Goal: Information Seeking & Learning: Learn about a topic

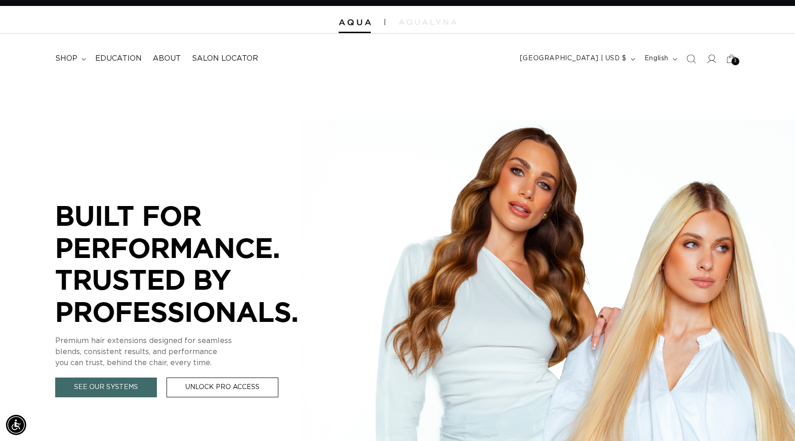
scroll to position [12, 0]
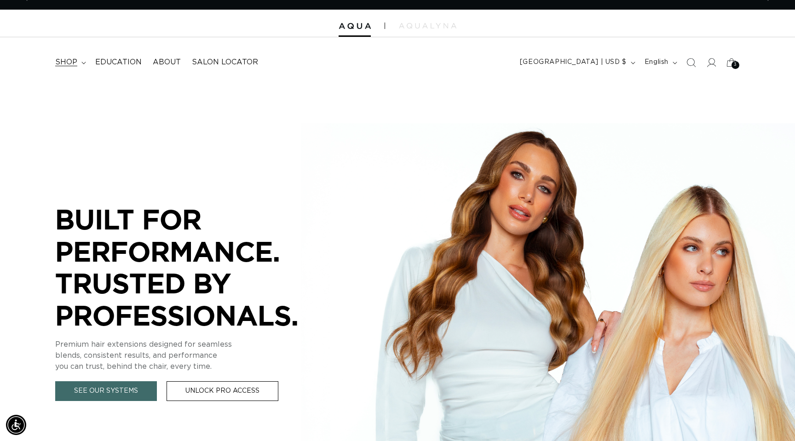
click at [71, 63] on span "shop" at bounding box center [66, 63] width 22 height 10
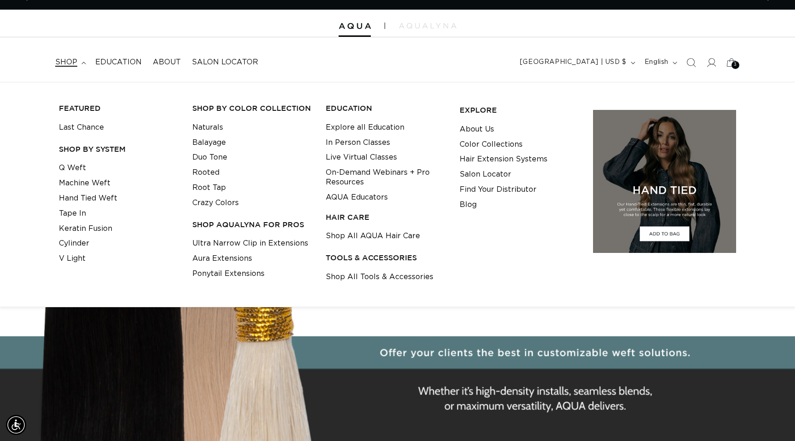
scroll to position [0, 1460]
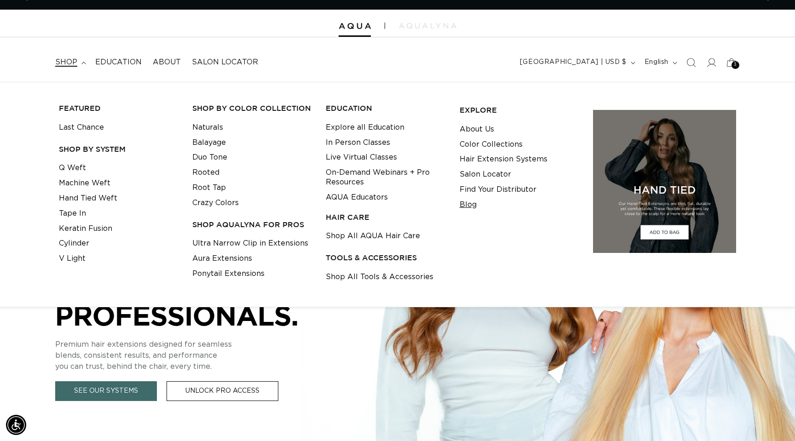
click at [476, 205] on link "Blog" at bounding box center [468, 204] width 17 height 15
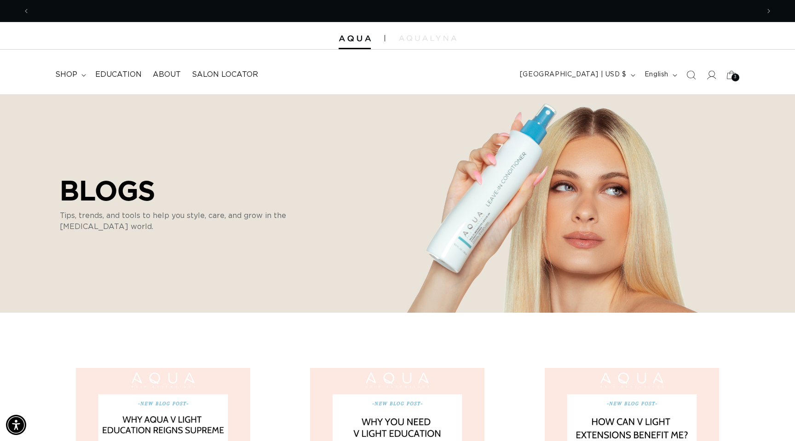
scroll to position [0, 730]
click at [78, 76] on summary "shop" at bounding box center [70, 74] width 40 height 21
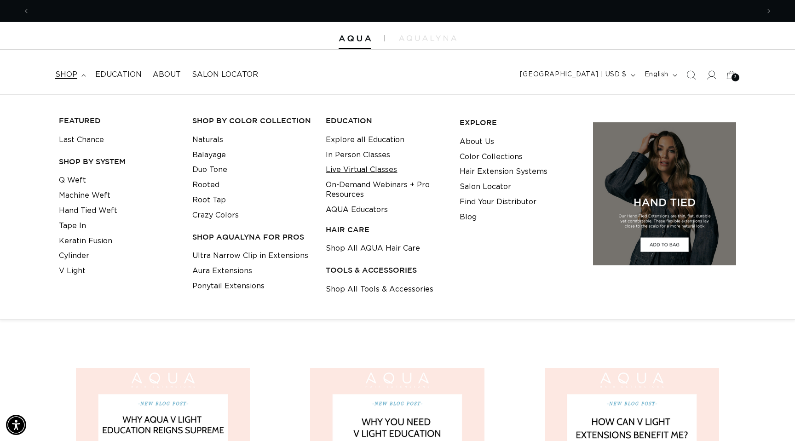
scroll to position [0, 1460]
click at [368, 295] on link "Shop All Tools & Accessories" at bounding box center [380, 289] width 108 height 15
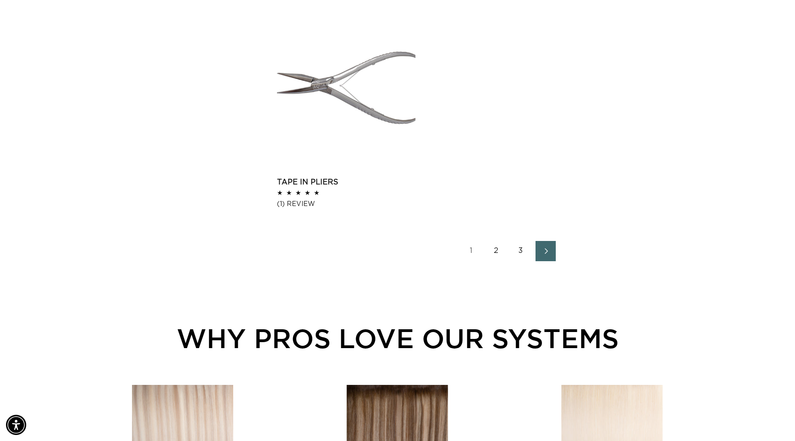
scroll to position [1459, 0]
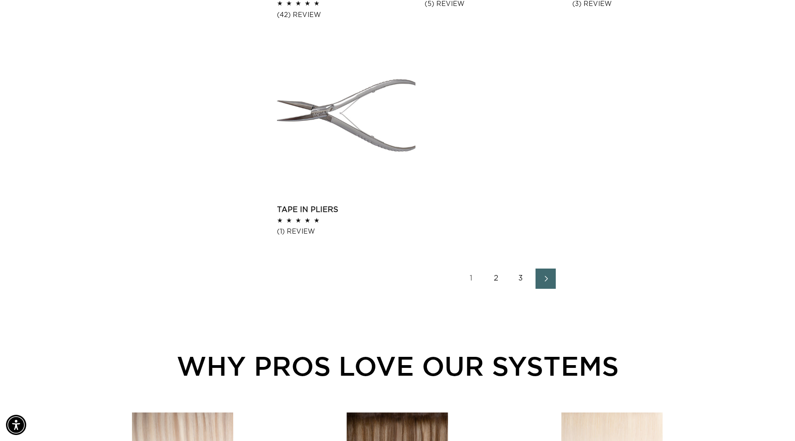
click at [497, 279] on link "2" at bounding box center [496, 279] width 20 height 20
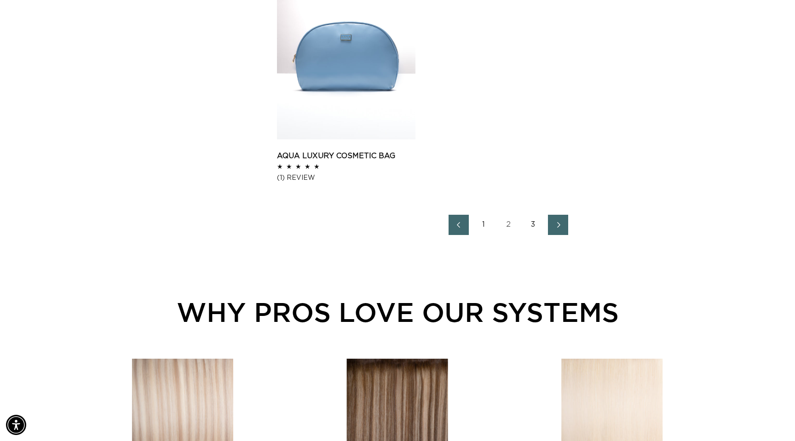
scroll to position [0, 1460]
click at [531, 226] on link "3" at bounding box center [533, 225] width 20 height 20
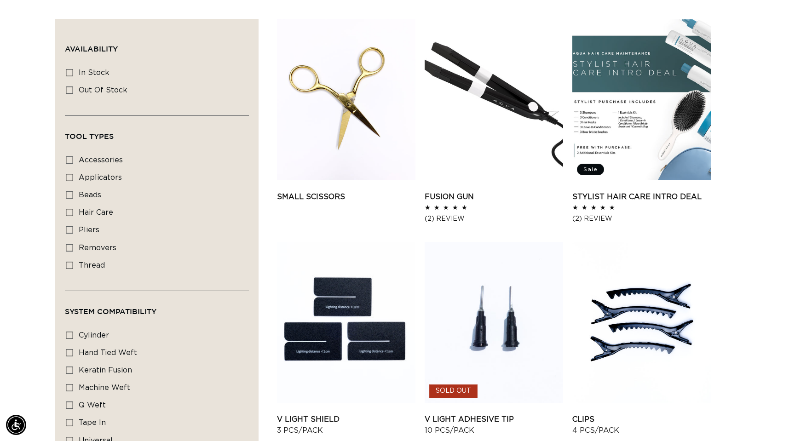
scroll to position [345, 0]
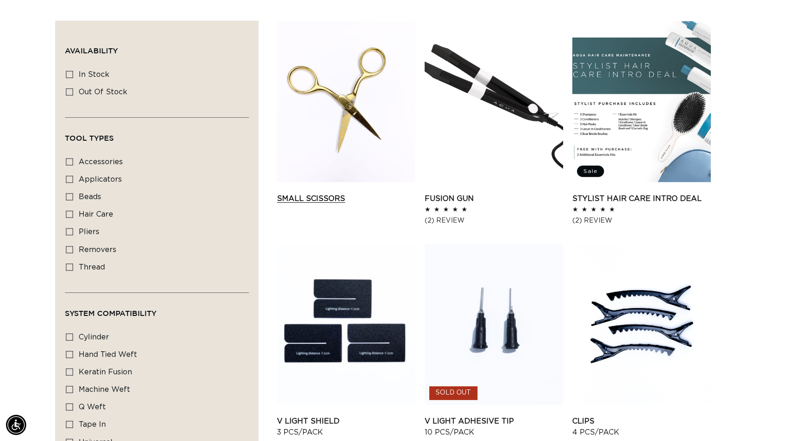
click at [339, 193] on link "Small Scissors" at bounding box center [346, 198] width 139 height 11
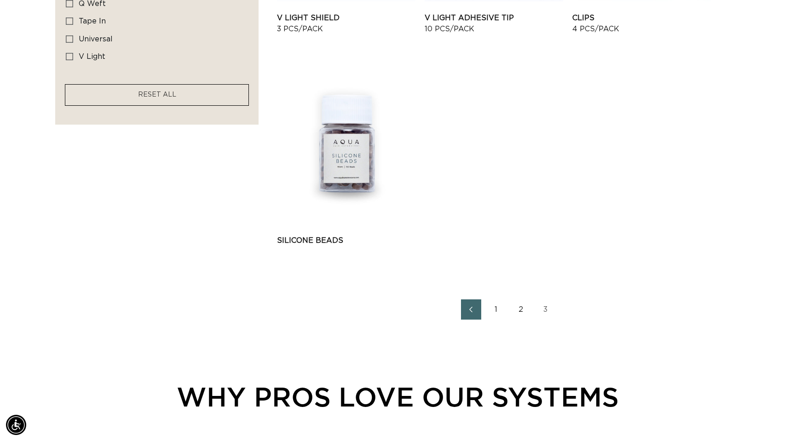
scroll to position [0, 1460]
click at [501, 319] on link "1" at bounding box center [496, 310] width 20 height 20
click at [494, 307] on link "1" at bounding box center [496, 310] width 20 height 20
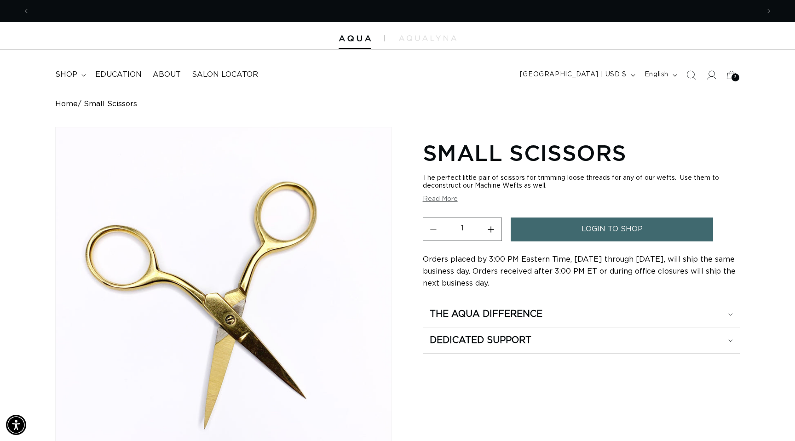
click at [446, 203] on button "Read More" at bounding box center [440, 200] width 35 height 8
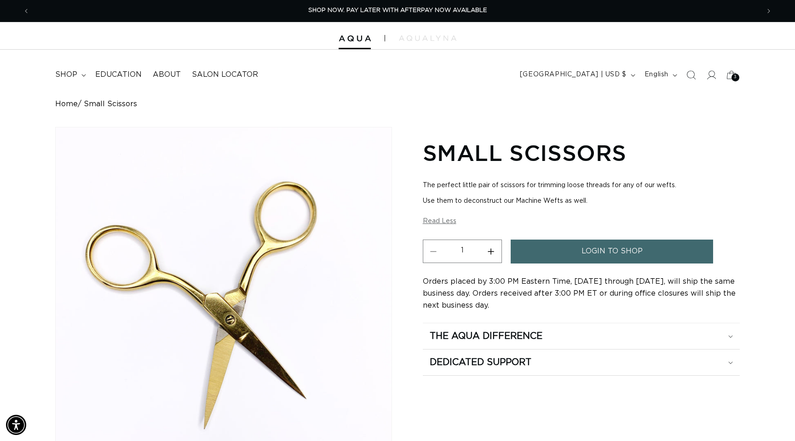
drag, startPoint x: 594, startPoint y: 200, endPoint x: 429, endPoint y: 174, distance: 166.9
click at [429, 174] on section "Small Scissors The perfect little pair of scissors for trimming loose threads f…" at bounding box center [581, 256] width 317 height 240
copy div "The perfect little pair of scissors for trimming loose threads for any of our w…"
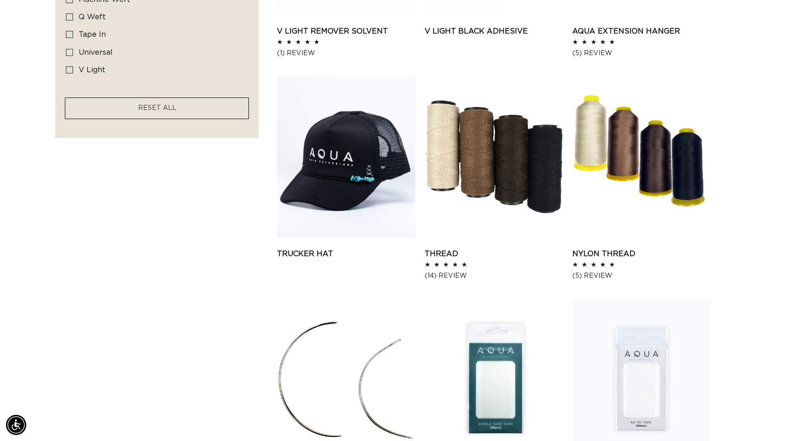
scroll to position [0, 730]
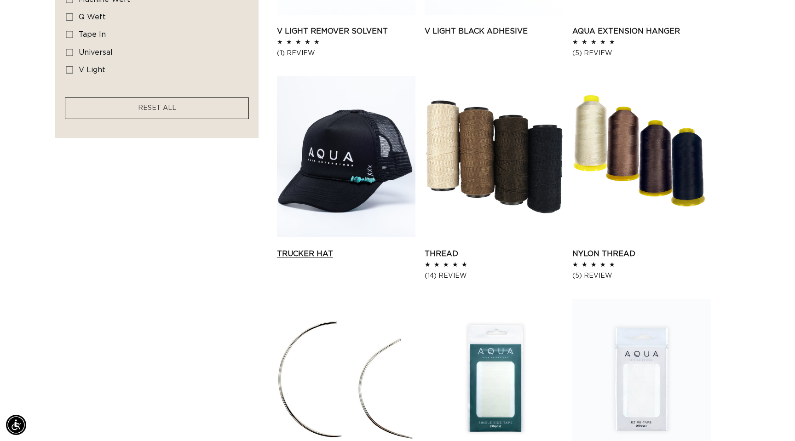
click at [297, 249] on link "Trucker Hat" at bounding box center [346, 254] width 139 height 11
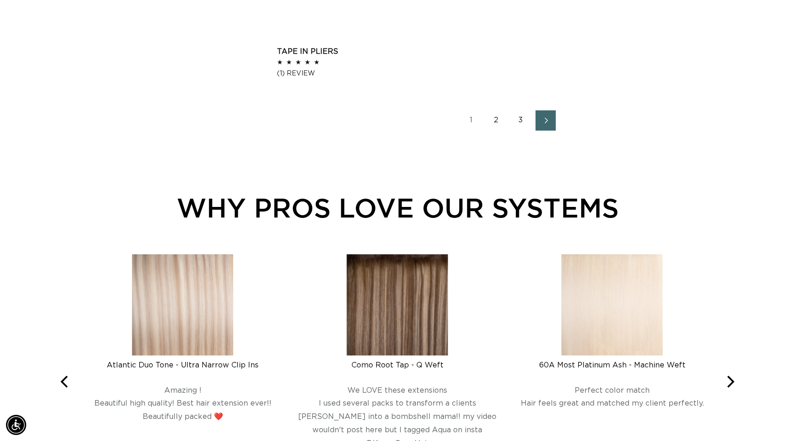
scroll to position [0, 1460]
click at [497, 118] on link "2" at bounding box center [496, 120] width 20 height 20
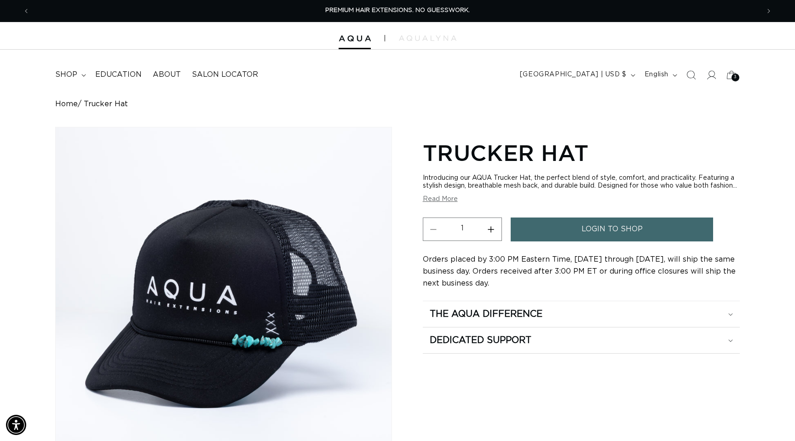
click at [434, 203] on button "Read More" at bounding box center [440, 200] width 35 height 8
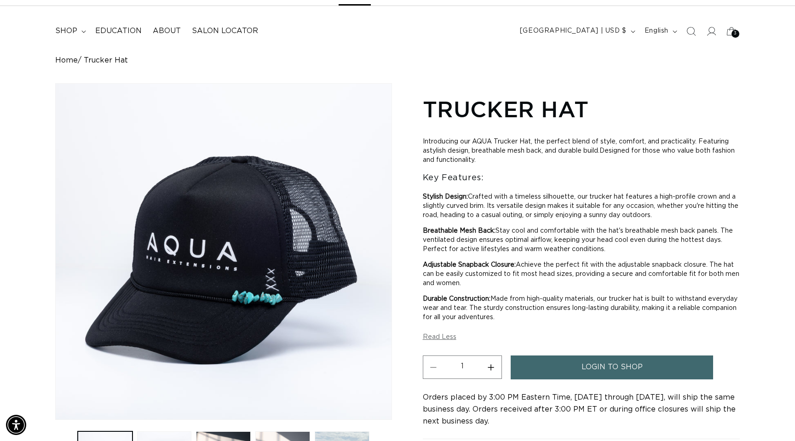
scroll to position [0, 1460]
drag, startPoint x: 503, startPoint y: 160, endPoint x: 415, endPoint y: 139, distance: 90.2
click at [415, 139] on div "Skip to product information Open media 1 in modal Open media 2 in modal Open me…" at bounding box center [397, 287] width 685 height 409
copy p "Introducing our AQUA Trucker Hat, the perfect blend of style, comfort, and prac…"
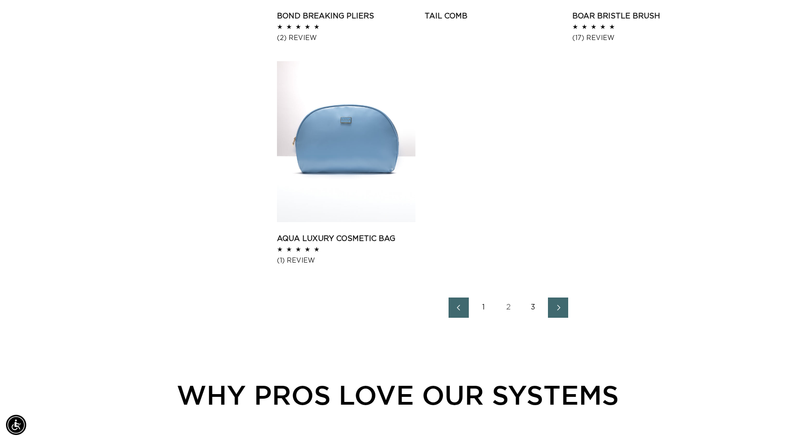
scroll to position [1388, 0]
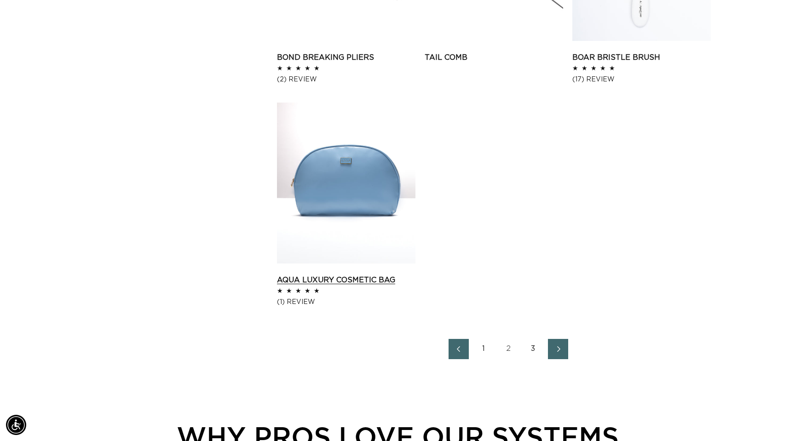
click at [353, 275] on link "AQUA Luxury Cosmetic Bag" at bounding box center [346, 280] width 139 height 11
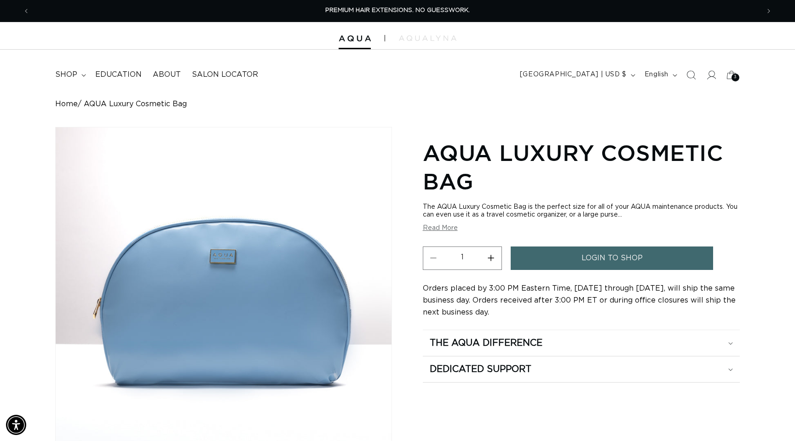
click at [535, 212] on div "The AQUA Luxury Cosmetic Bag is the perfect size for all of your AQUA maintenan…" at bounding box center [581, 211] width 317 height 16
click at [422, 227] on div "Skip to product information Open media 1 in modal Open media 2 in modal 1 / of …" at bounding box center [397, 347] width 685 height 440
click at [434, 227] on button "Read More" at bounding box center [440, 229] width 35 height 8
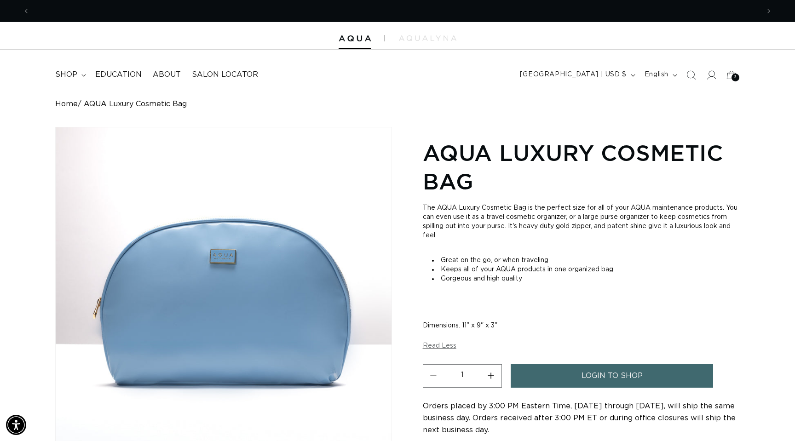
scroll to position [0, 730]
drag, startPoint x: 467, startPoint y: 232, endPoint x: 419, endPoint y: 196, distance: 59.7
click at [419, 200] on div "Skip to product information Open media 1 in modal Open media 2 in modal 1 / of …" at bounding box center [397, 347] width 685 height 440
copy div "The AQUA Luxury Cosmetic Bag is the perfect size for all of your AQUA maintenan…"
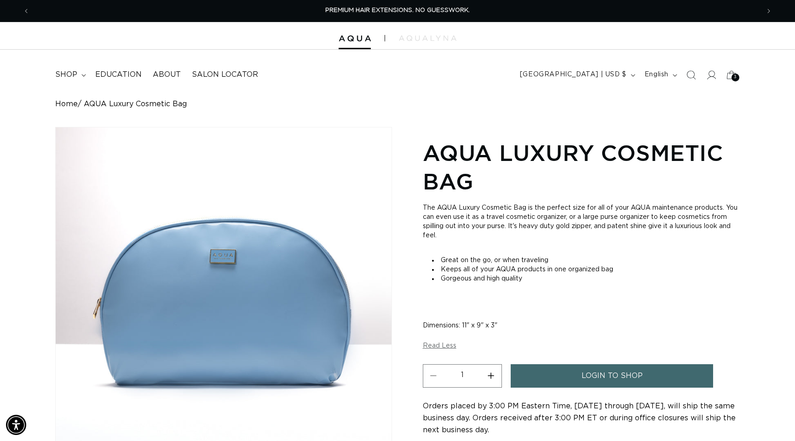
click at [440, 108] on div "Home AQUA Luxury Cosmetic Bag" at bounding box center [397, 104] width 685 height 9
click at [18, 5] on button "Previous announcement" at bounding box center [26, 10] width 20 height 17
click at [348, 44] on div at bounding box center [397, 36] width 795 height 28
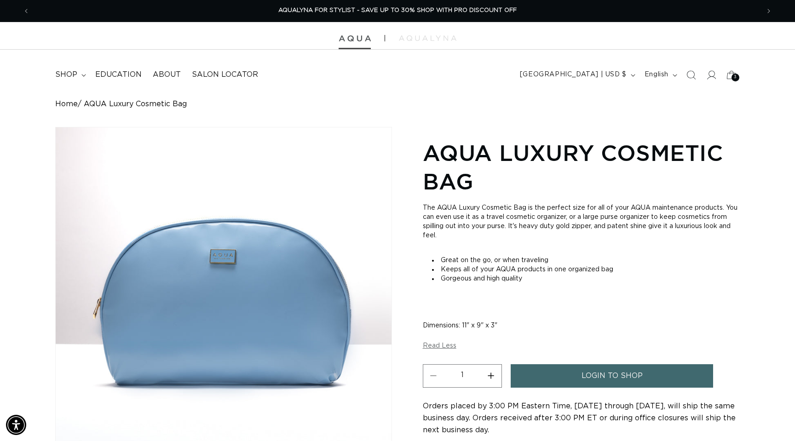
click at [350, 39] on img at bounding box center [355, 38] width 32 height 6
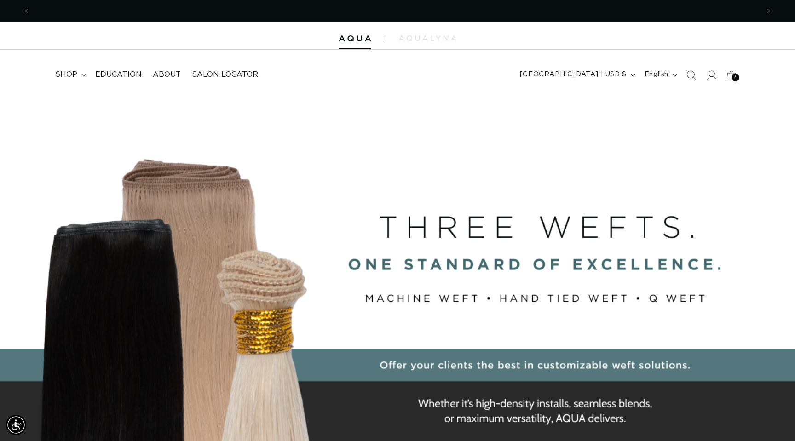
scroll to position [0, 730]
